Goal: Find specific page/section

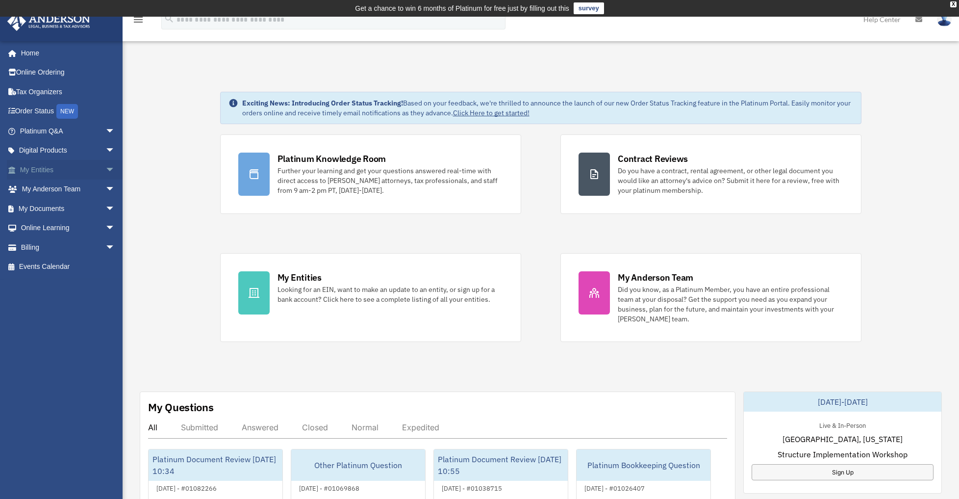
click at [105, 170] on span "arrow_drop_down" at bounding box center [115, 170] width 20 height 20
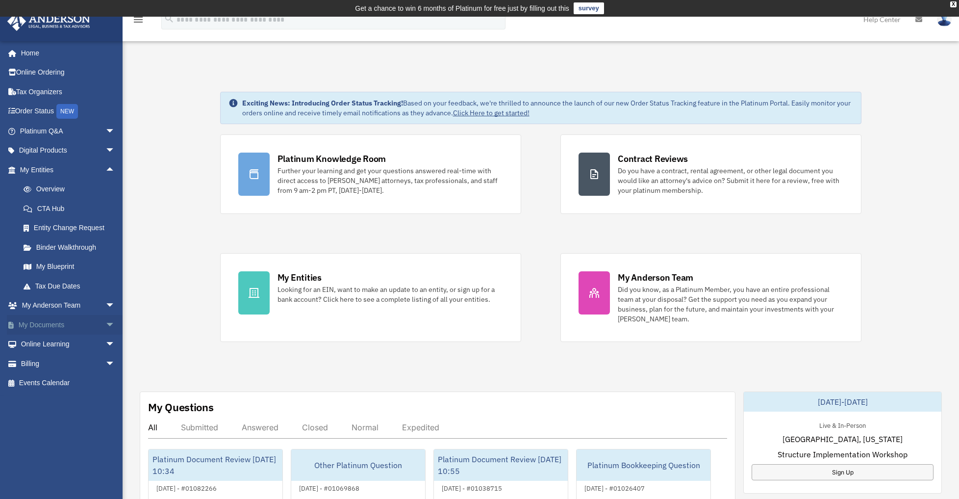
click at [105, 322] on span "arrow_drop_down" at bounding box center [115, 325] width 20 height 20
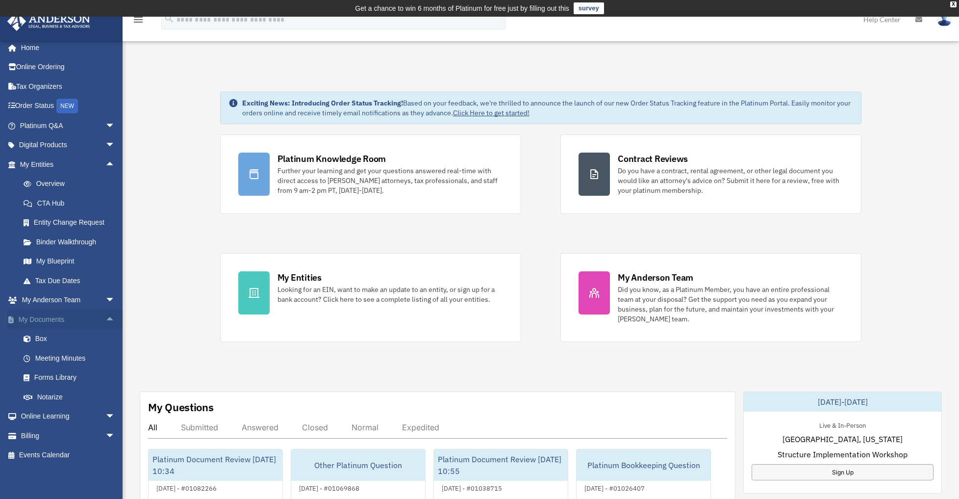
scroll to position [6, 0]
click at [105, 318] on span "arrow_drop_up" at bounding box center [115, 318] width 20 height 20
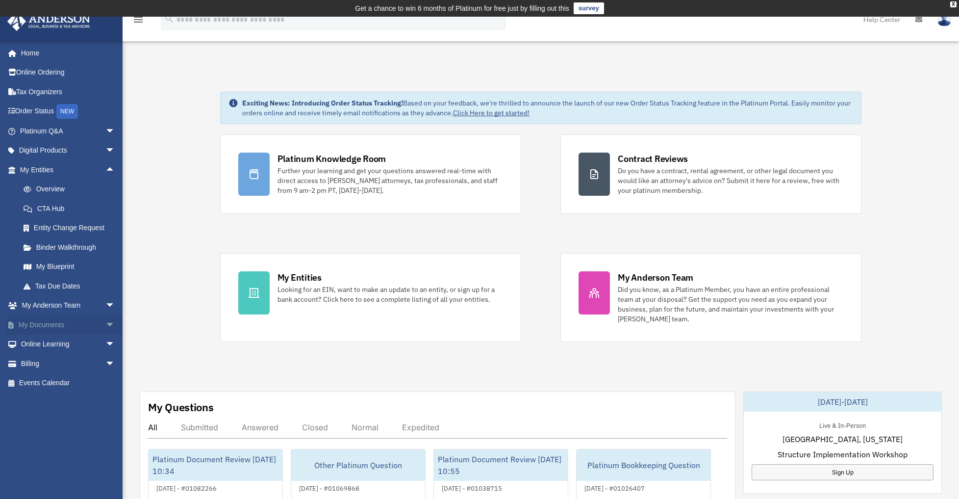
scroll to position [0, 0]
click at [105, 322] on span "arrow_drop_down" at bounding box center [115, 325] width 20 height 20
click at [105, 325] on span "arrow_drop_up" at bounding box center [115, 325] width 20 height 20
click at [105, 325] on span "arrow_drop_down" at bounding box center [115, 325] width 20 height 20
click at [55, 365] on link "Meeting Minutes" at bounding box center [72, 364] width 116 height 20
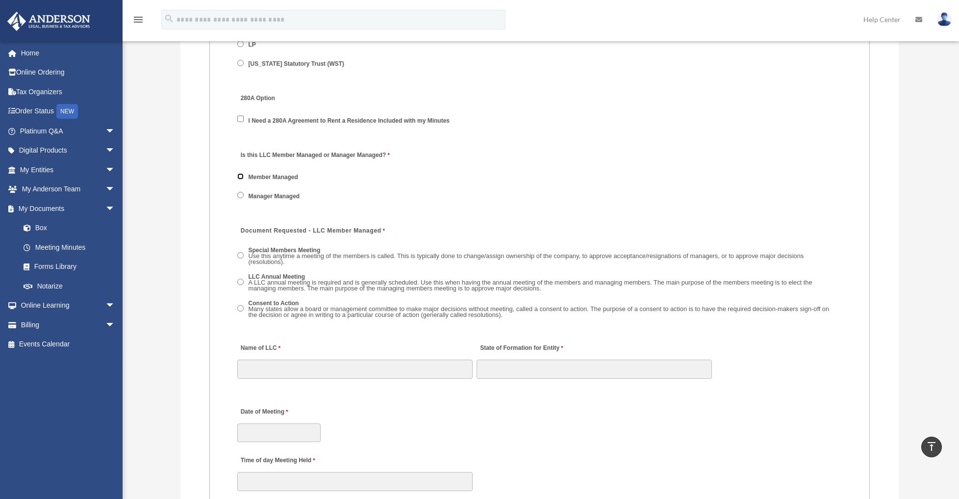
scroll to position [1226, 0]
